Goal: Information Seeking & Learning: Learn about a topic

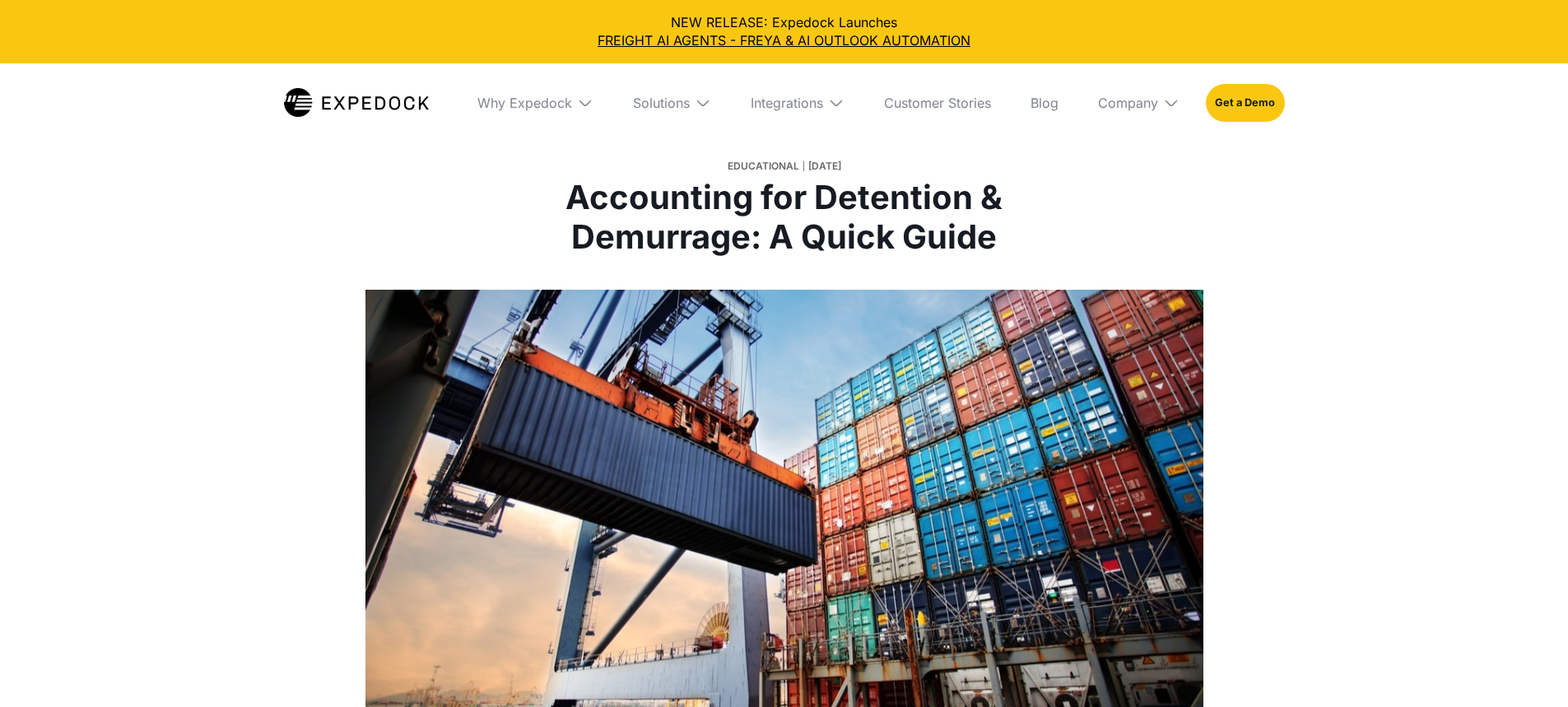
select select
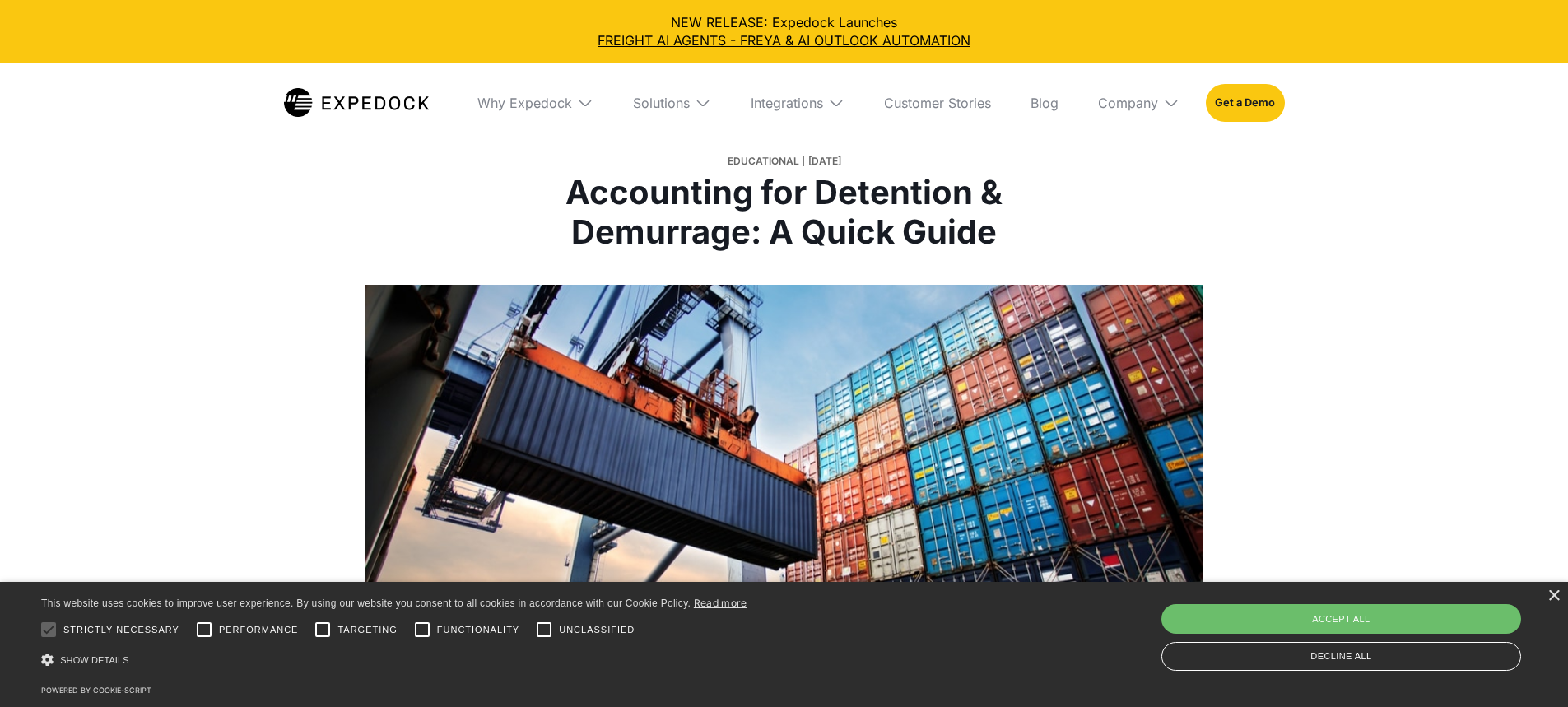
scroll to position [329, 0]
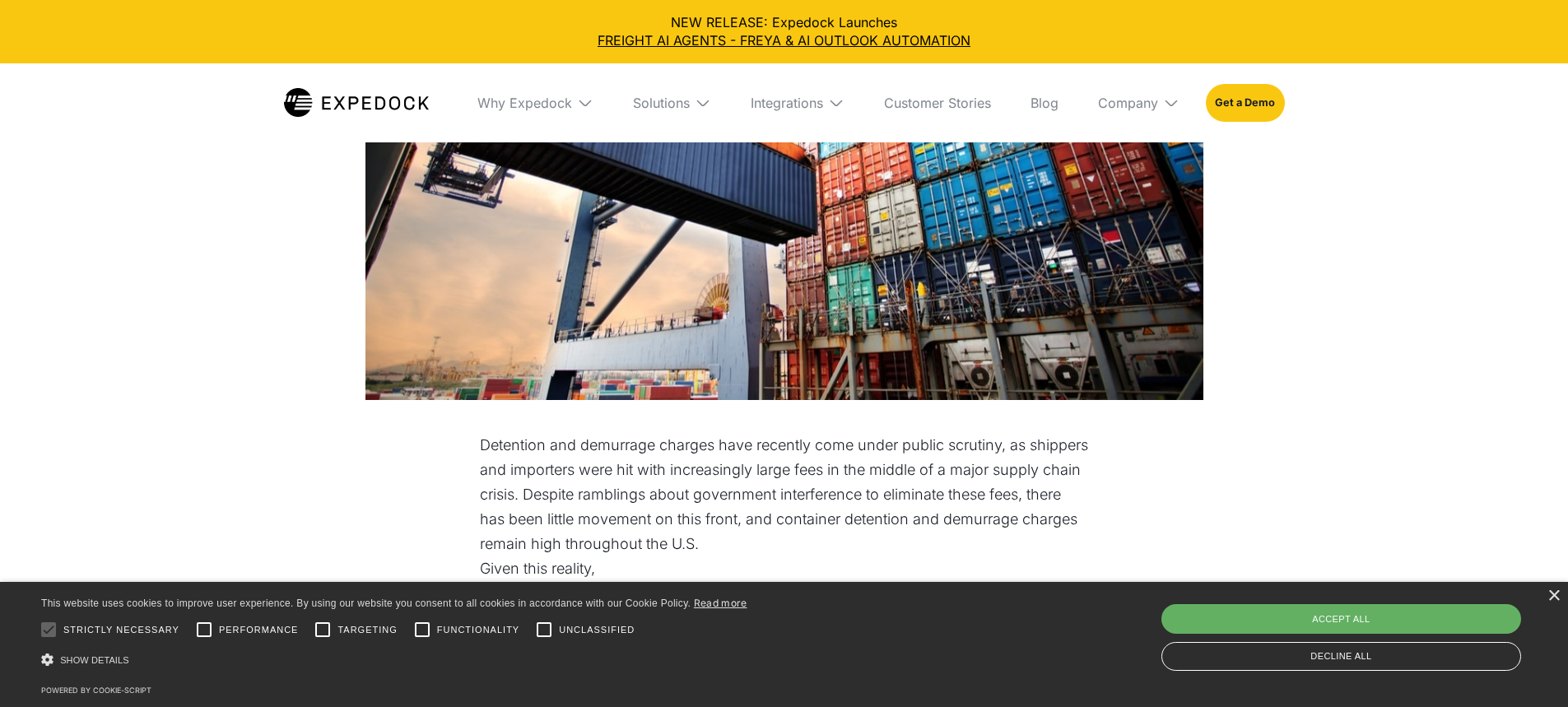
click at [1349, 620] on div "Accept all" at bounding box center [1341, 620] width 360 height 30
checkbox input "true"
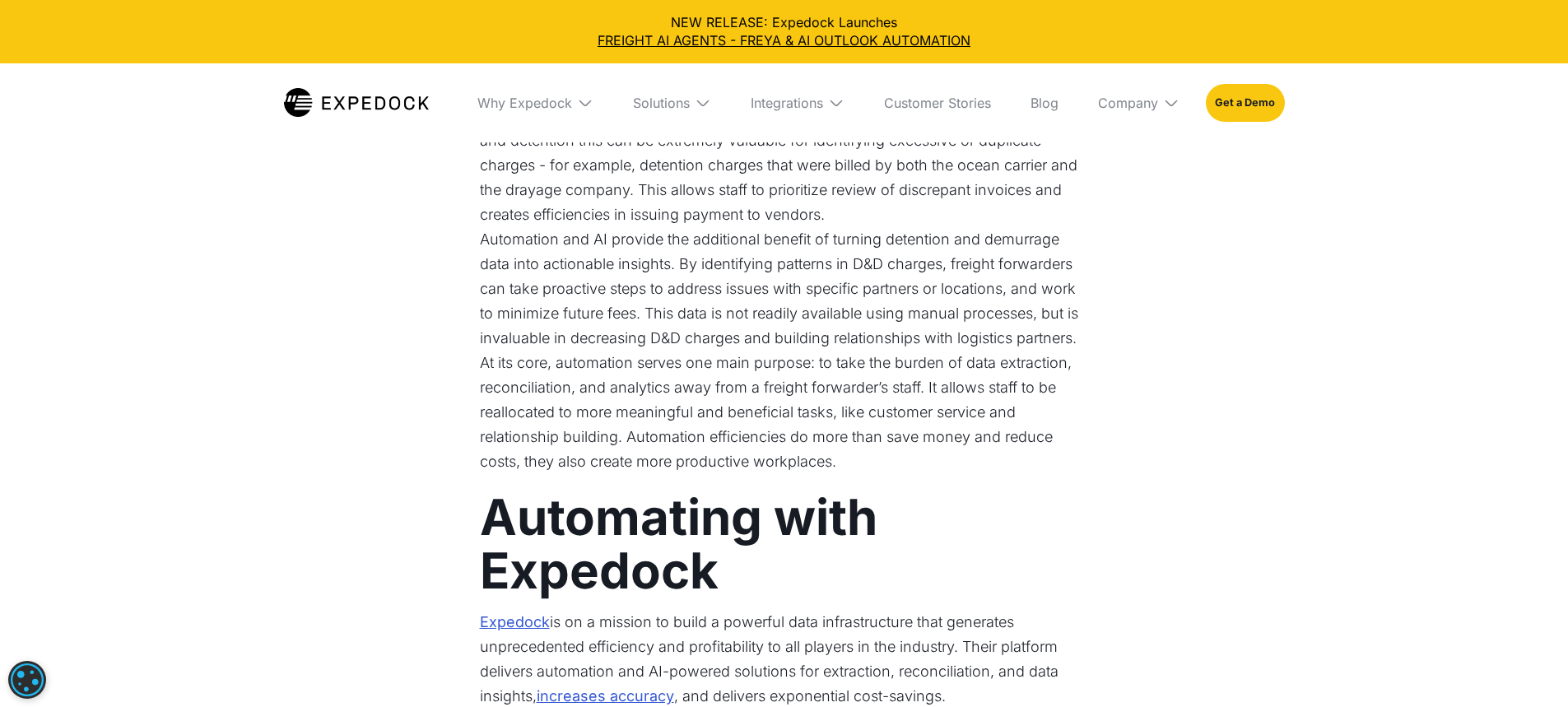
scroll to position [4529, 0]
